Goal: Information Seeking & Learning: Find specific fact

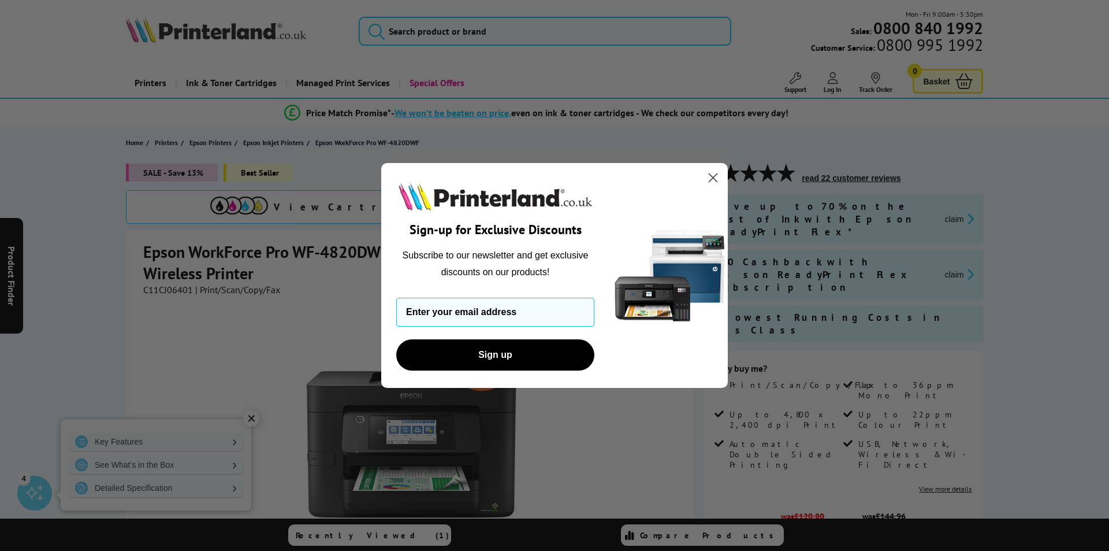
click at [717, 177] on circle "Close dialog" at bounding box center [713, 177] width 19 height 19
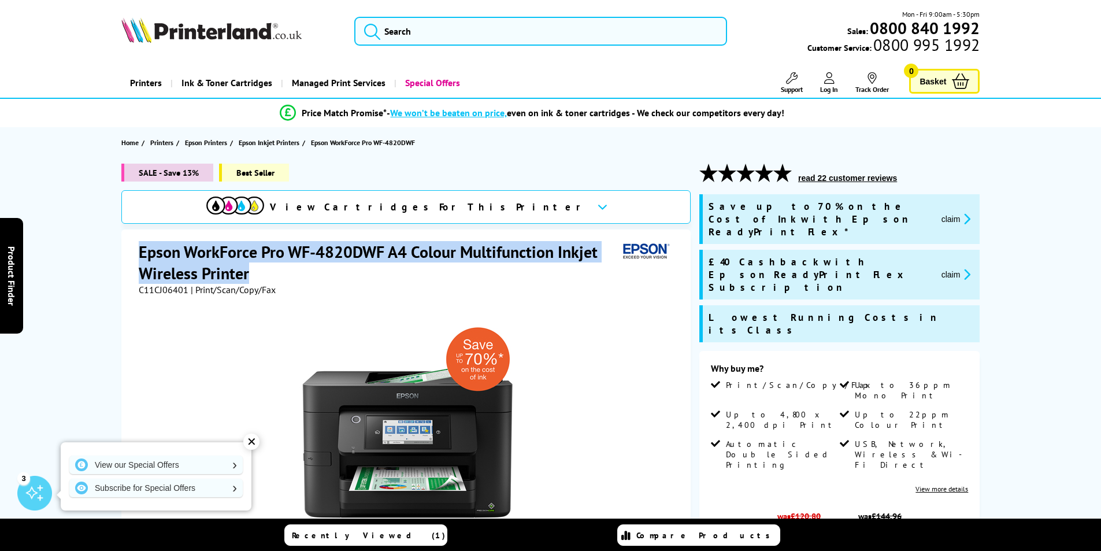
drag, startPoint x: 139, startPoint y: 249, endPoint x: 250, endPoint y: 267, distance: 111.8
click at [250, 267] on h1 "Epson WorkForce Pro WF-4820DWF A4 Colour Multifunction Inkjet Wireless Printer" at bounding box center [379, 262] width 480 height 43
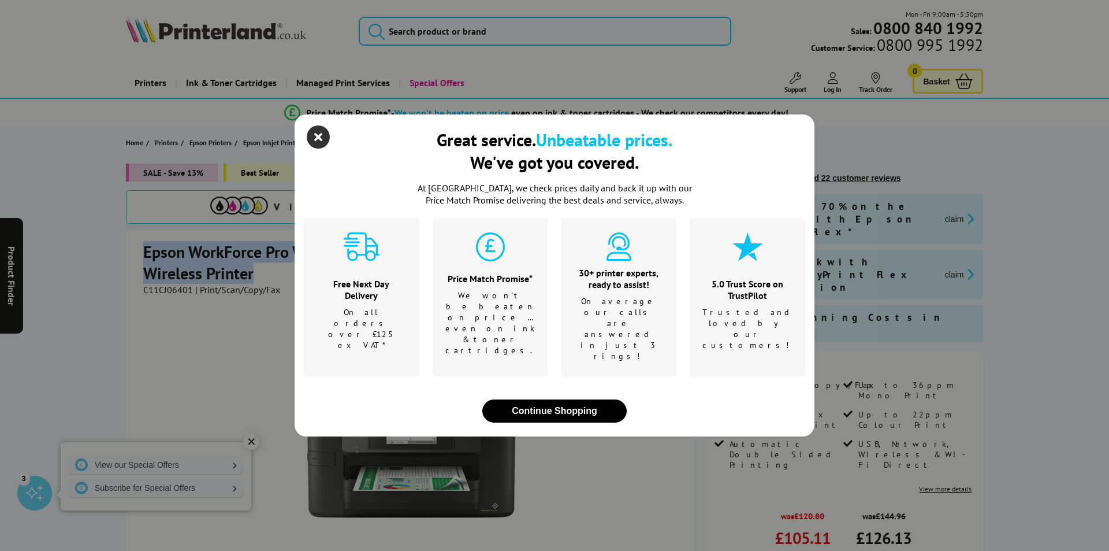
click at [320, 149] on icon "close modal" at bounding box center [318, 136] width 23 height 23
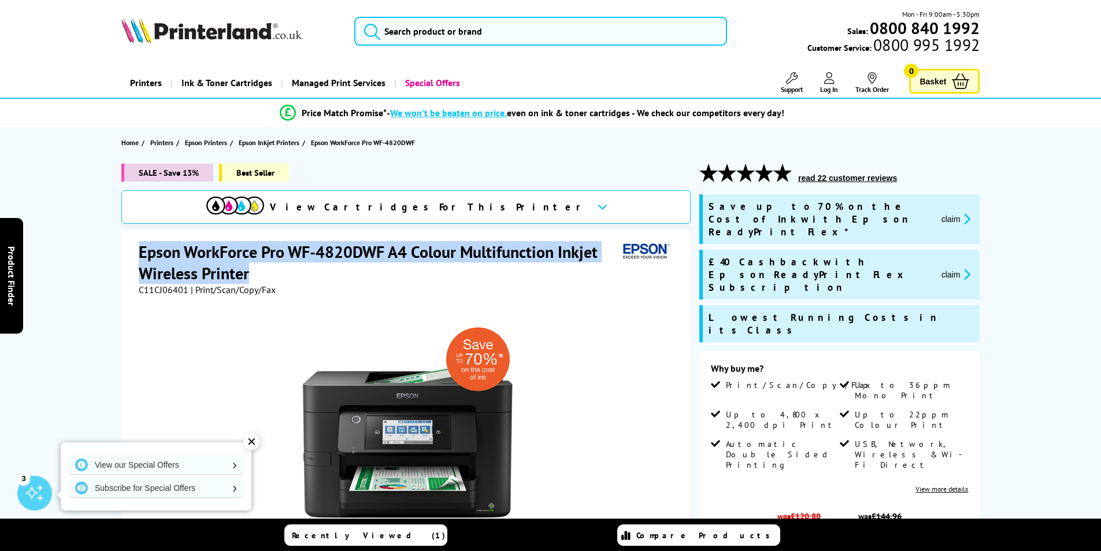
copy h1 "Epson WorkForce Pro WF-4820DWF A4 Colour Multifunction Inkjet Wireless Printer"
